Goal: Task Accomplishment & Management: Manage account settings

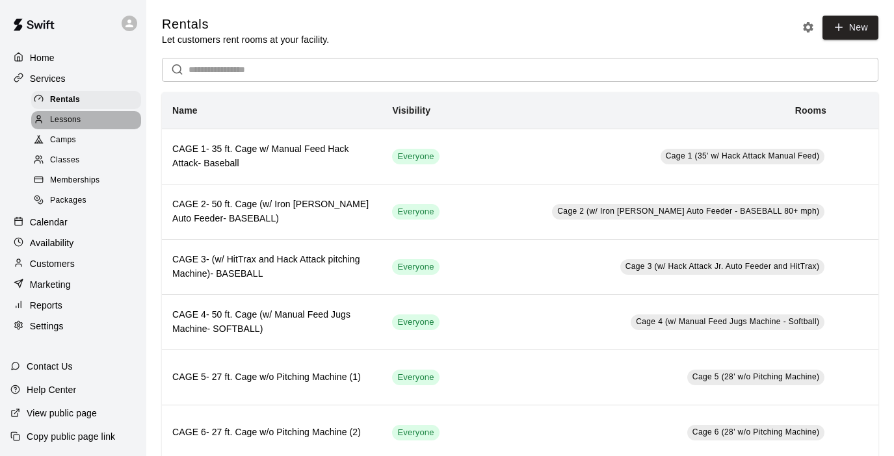
click at [69, 118] on span "Lessons" at bounding box center [65, 120] width 31 height 13
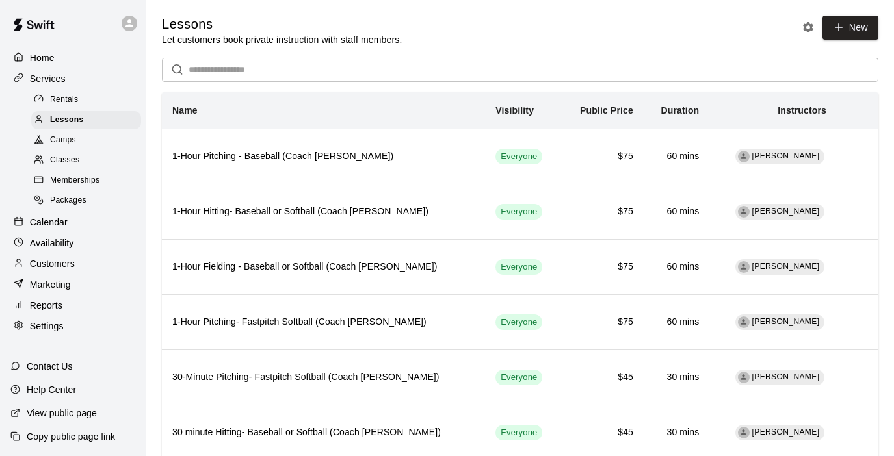
click at [49, 303] on p "Reports" at bounding box center [46, 305] width 33 height 13
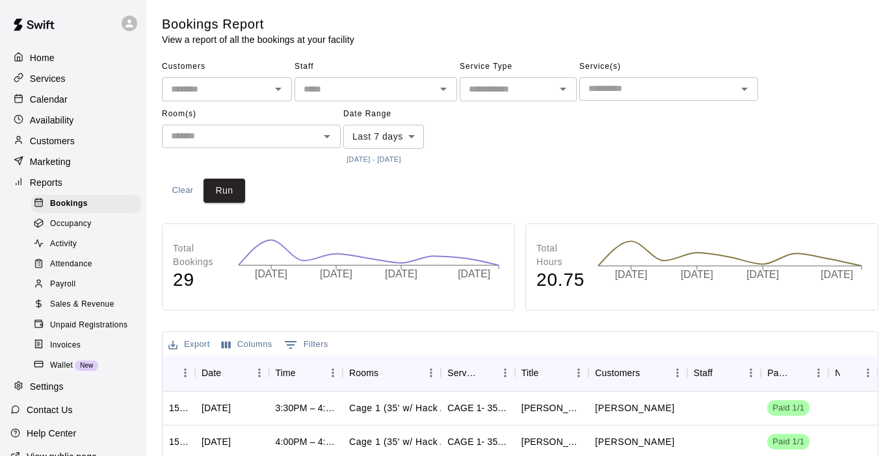
click at [377, 156] on button "[DATE] - [DATE]" at bounding box center [373, 160] width 61 height 18
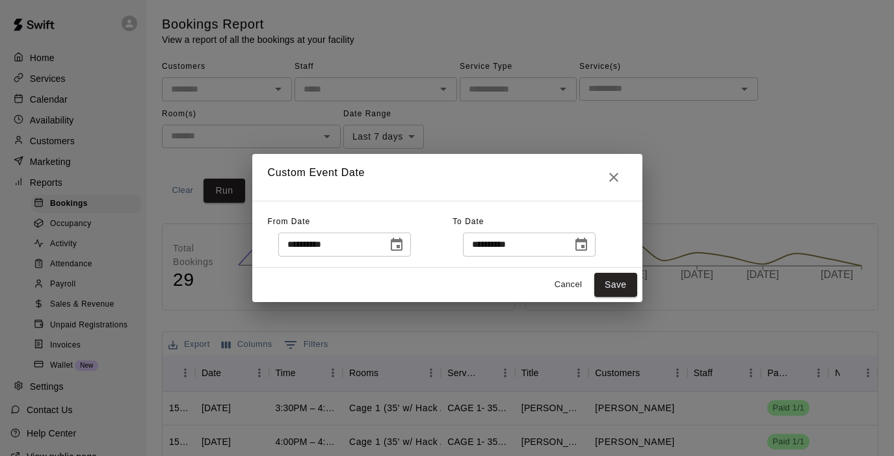
click at [401, 246] on icon "Choose date, selected date is Oct 8, 2025" at bounding box center [397, 245] width 16 height 16
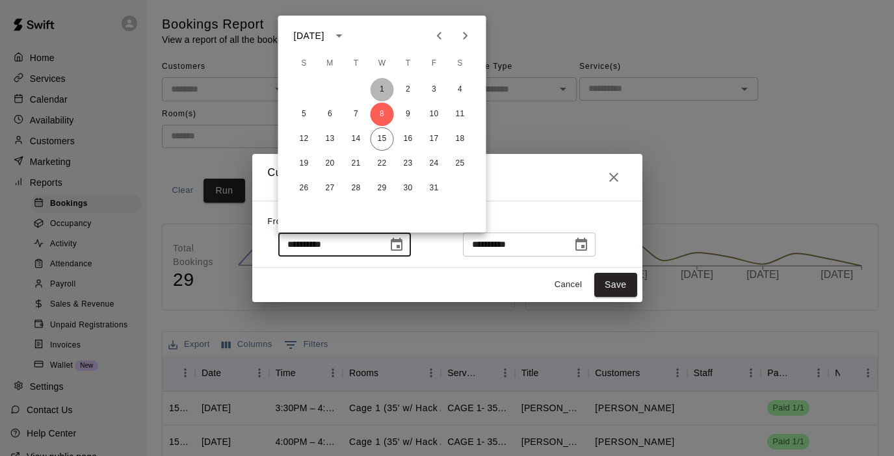
click at [381, 90] on button "1" at bounding box center [382, 89] width 23 height 23
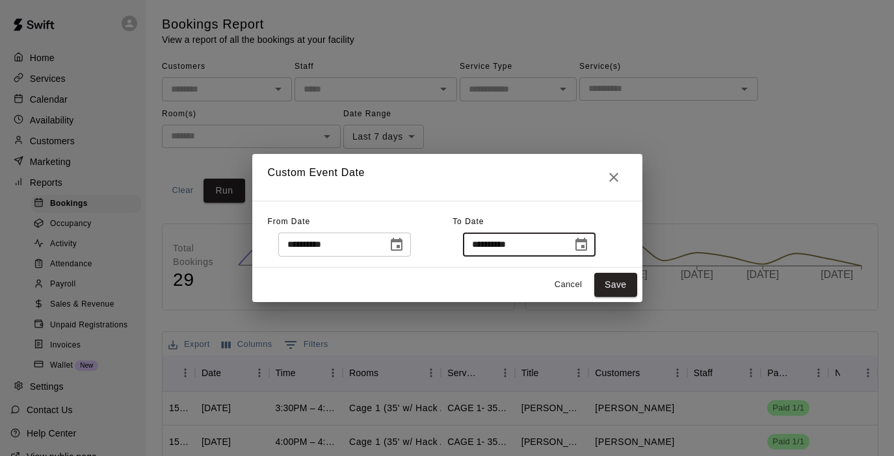
click at [501, 244] on input "**********" at bounding box center [513, 245] width 100 height 24
click at [585, 245] on icon "Choose date, selected date is Oct 15, 2025" at bounding box center [581, 245] width 16 height 16
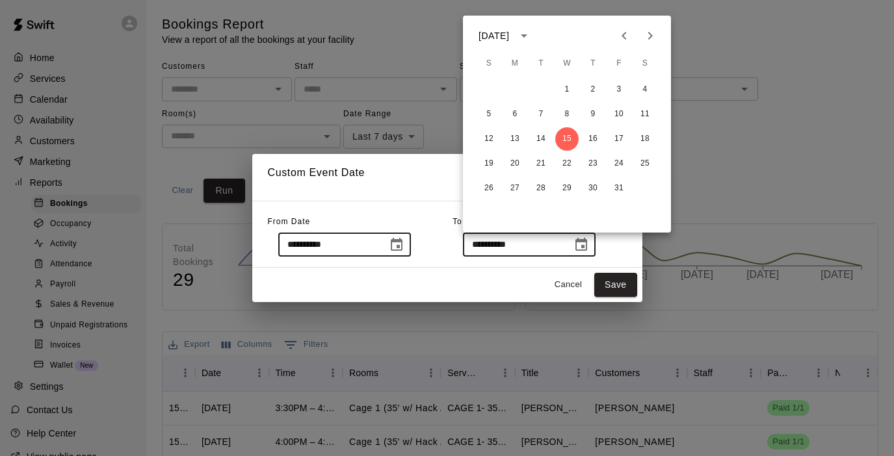
click at [337, 241] on input "**********" at bounding box center [328, 245] width 100 height 24
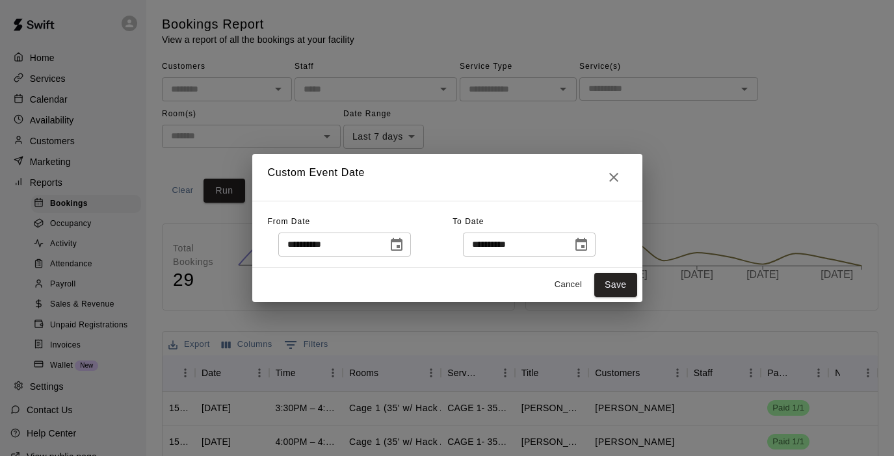
click at [399, 245] on icon "Choose date, selected date is Oct 1, 2025" at bounding box center [397, 245] width 16 height 16
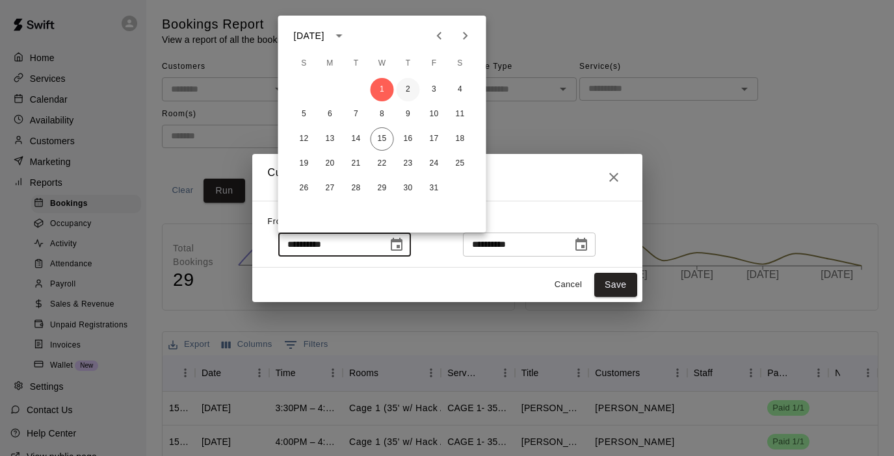
click at [408, 88] on button "2" at bounding box center [408, 89] width 23 height 23
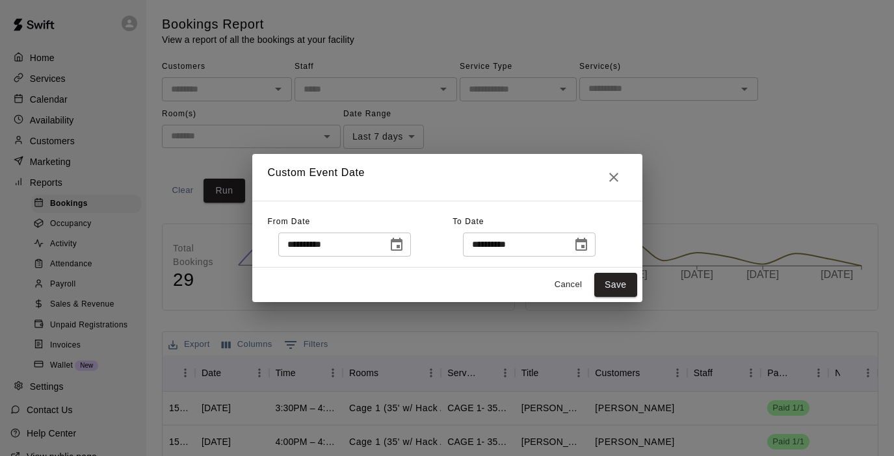
type input "**********"
click at [584, 241] on icon "Choose date, selected date is Oct 15, 2025" at bounding box center [581, 244] width 12 height 13
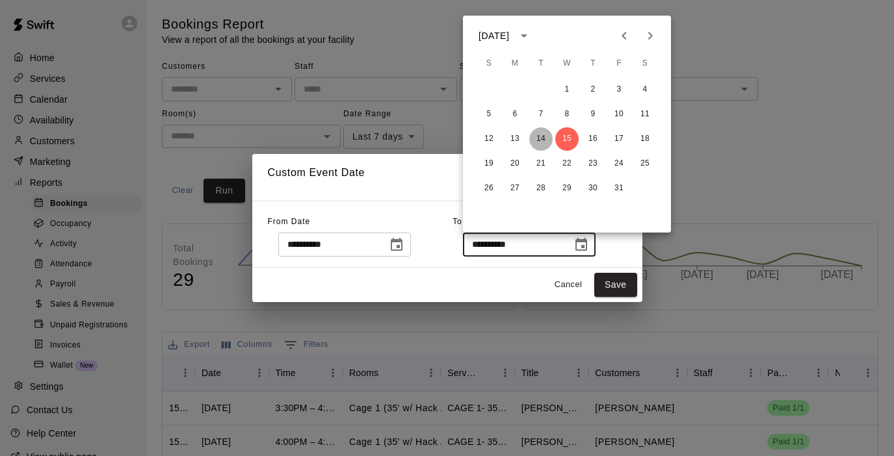
click at [542, 137] on button "14" at bounding box center [540, 138] width 23 height 23
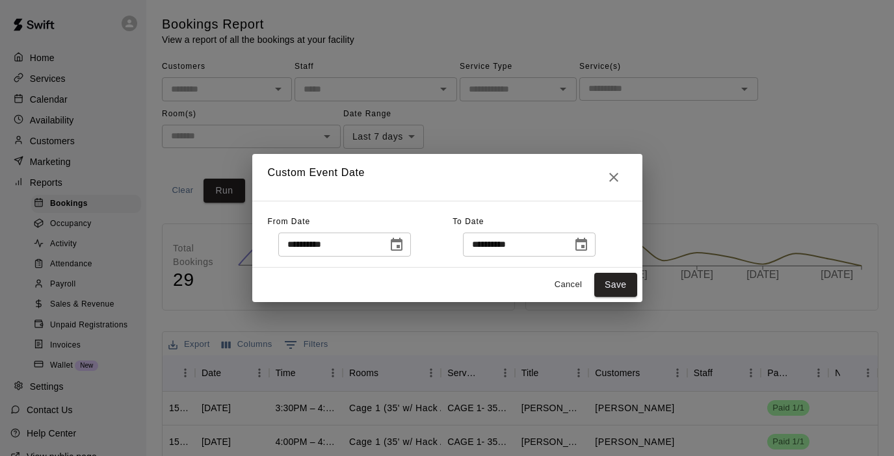
click at [585, 243] on icon "Choose date, selected date is Oct 14, 2025" at bounding box center [581, 245] width 16 height 16
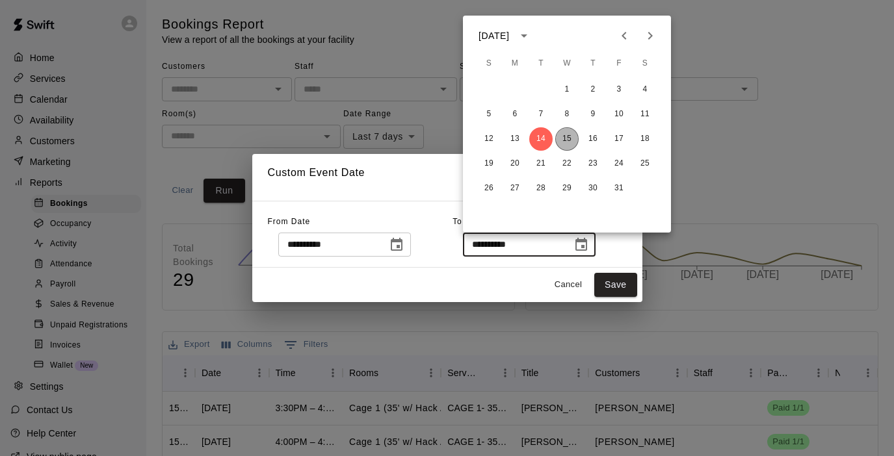
click at [564, 136] on button "15" at bounding box center [566, 138] width 23 height 23
type input "**********"
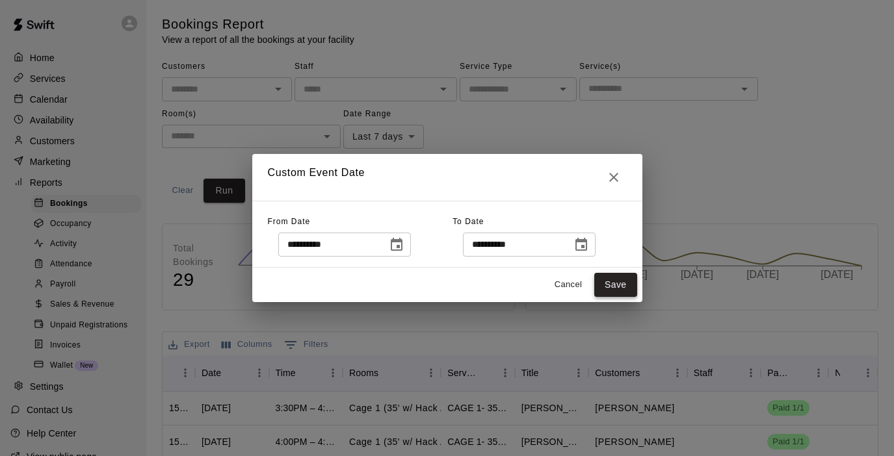
click at [612, 283] on button "Save" at bounding box center [615, 285] width 43 height 24
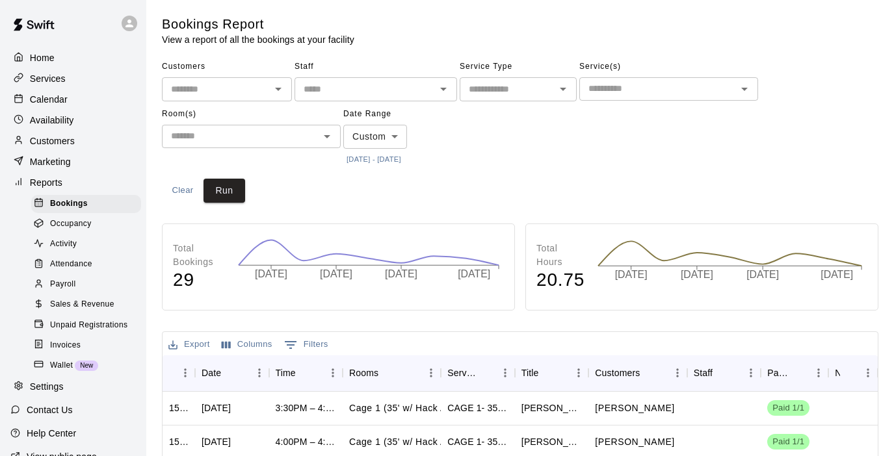
type input "******"
click at [483, 86] on input "text" at bounding box center [508, 89] width 88 height 16
click at [491, 138] on li "Lessons" at bounding box center [518, 137] width 117 height 21
type input "*******"
click at [235, 190] on button "Run" at bounding box center [225, 191] width 42 height 24
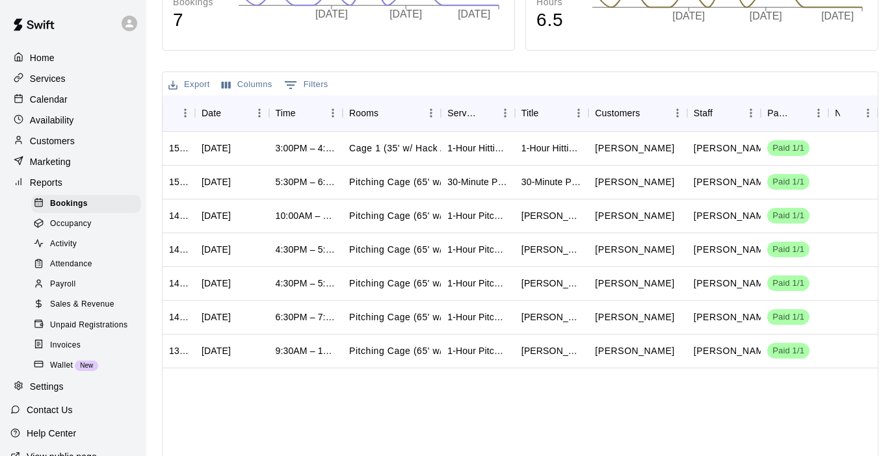
scroll to position [260, 0]
click at [198, 79] on button "Export" at bounding box center [189, 85] width 48 height 20
click at [201, 128] on li "Print" at bounding box center [215, 129] width 100 height 21
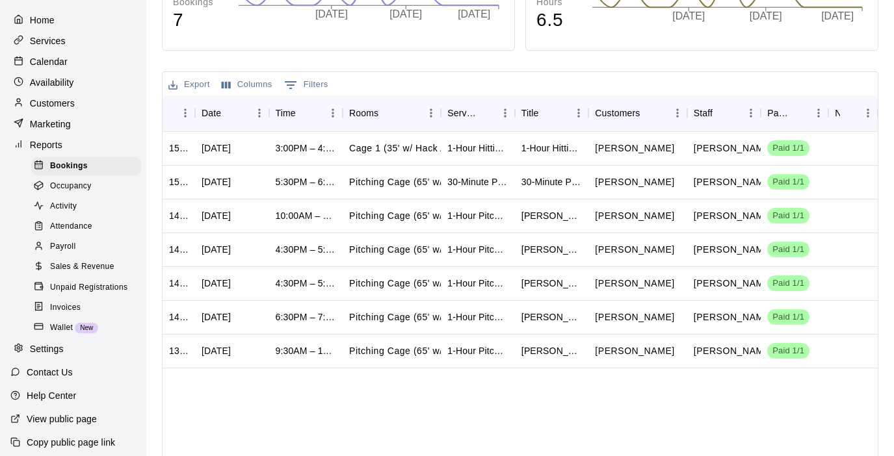
scroll to position [37, 0]
click at [47, 125] on p "Marketing" at bounding box center [50, 124] width 41 height 13
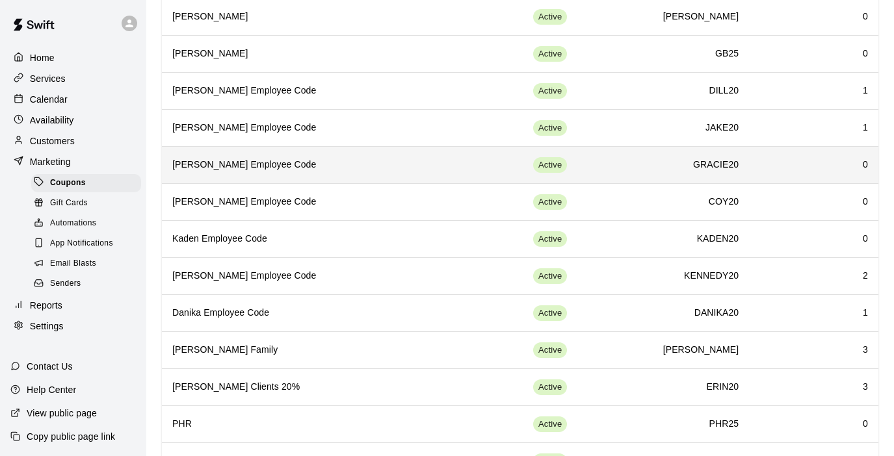
scroll to position [285, 0]
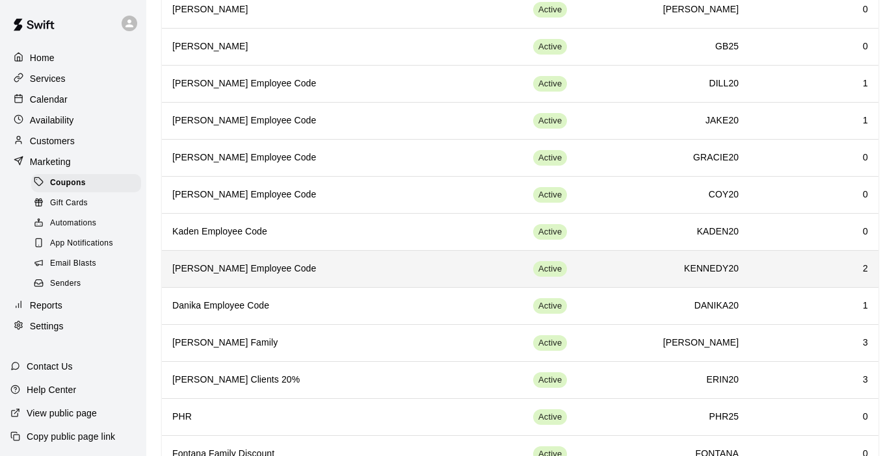
click at [227, 266] on h6 "[PERSON_NAME] Employee Code" at bounding box center [308, 269] width 272 height 14
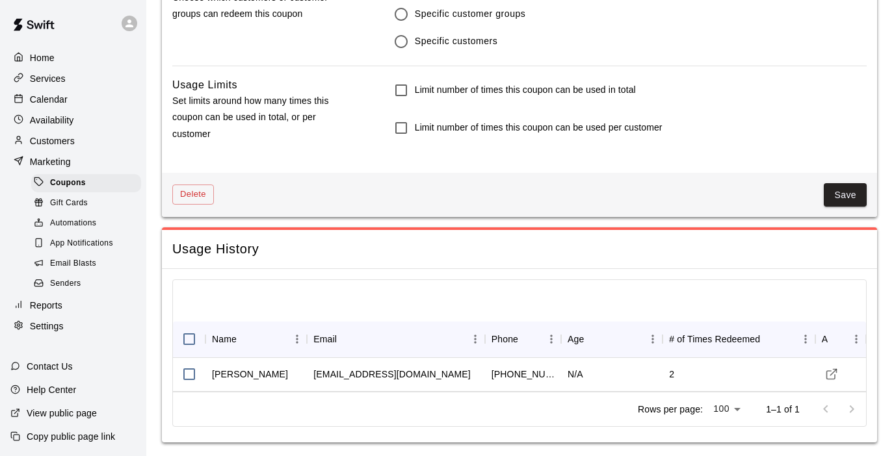
scroll to position [898, 0]
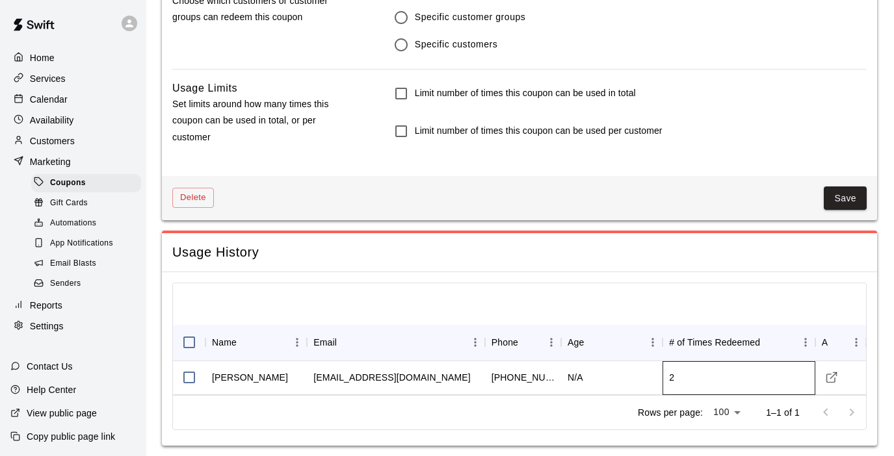
click at [674, 373] on div "2" at bounding box center [671, 377] width 5 height 13
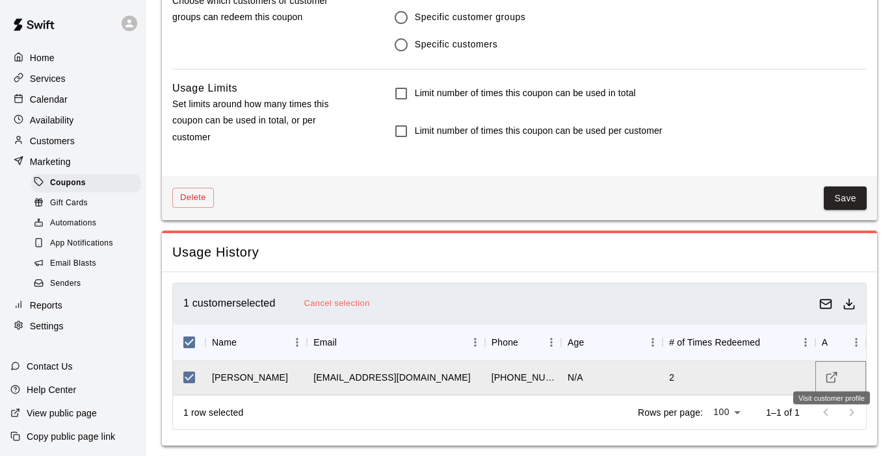
click at [834, 371] on icon "Visit customer profile" at bounding box center [831, 377] width 13 height 13
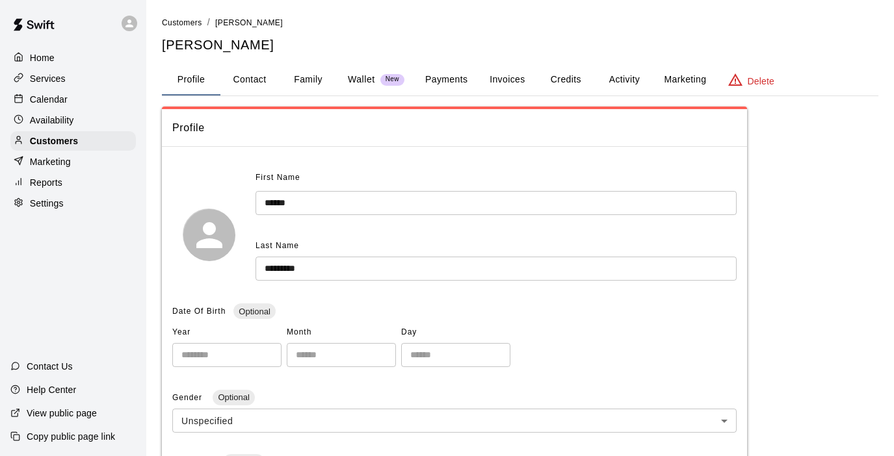
click at [629, 79] on button "Activity" at bounding box center [624, 79] width 59 height 31
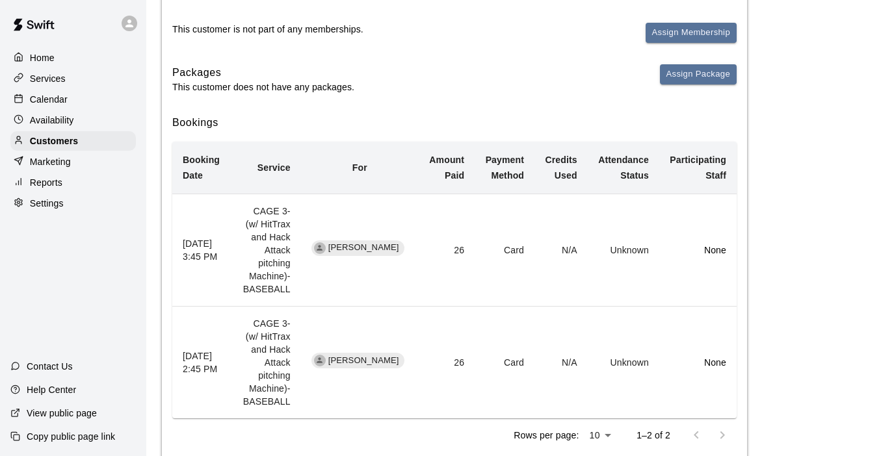
scroll to position [182, 0]
